Goal: Transaction & Acquisition: Purchase product/service

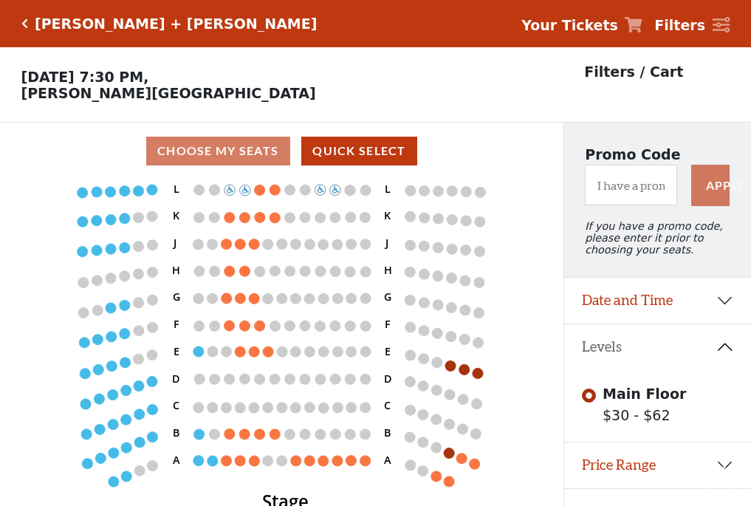
scroll to position [30, 0]
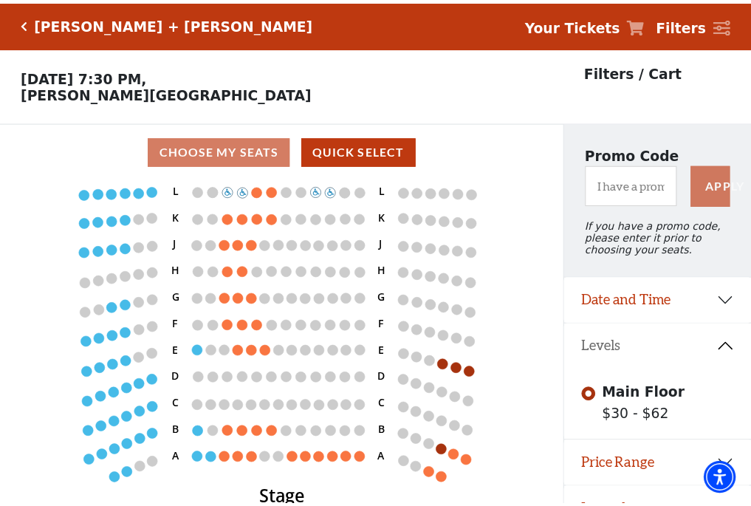
scroll to position [30, 0]
